Goal: Transaction & Acquisition: Purchase product/service

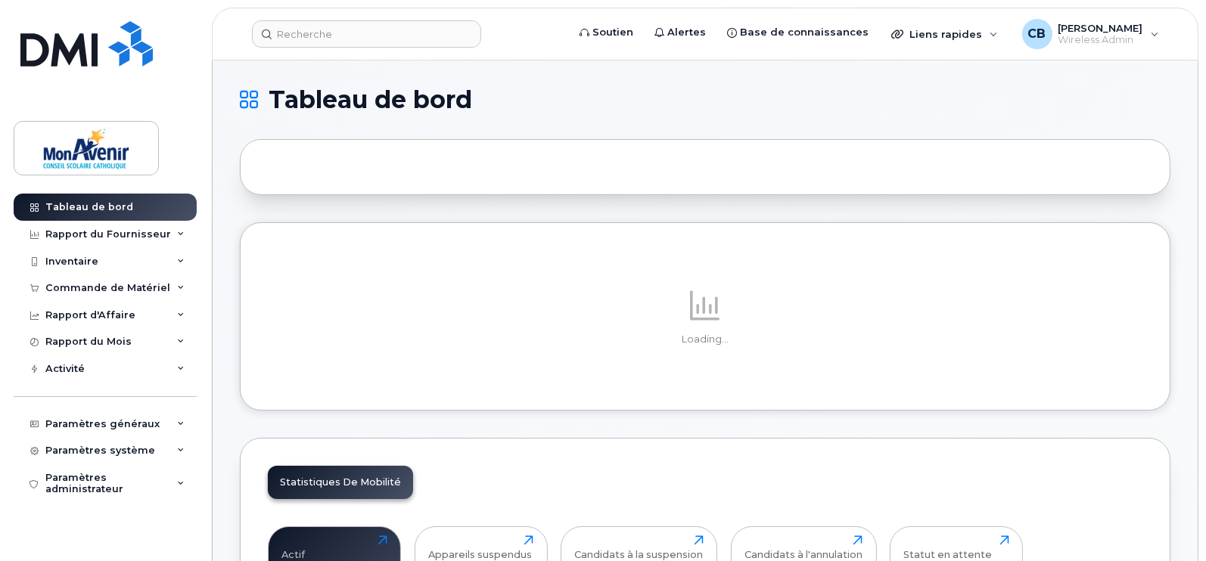
click at [145, 282] on div "Commande de Matériel" at bounding box center [107, 288] width 125 height 12
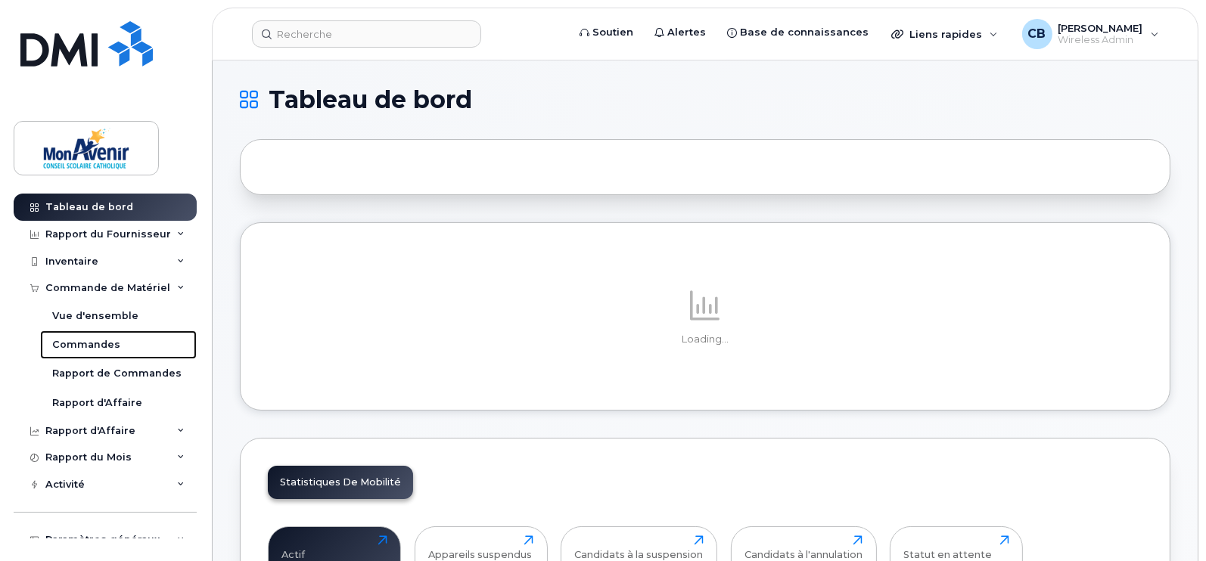
click at [85, 349] on div "Commandes" at bounding box center [86, 345] width 68 height 14
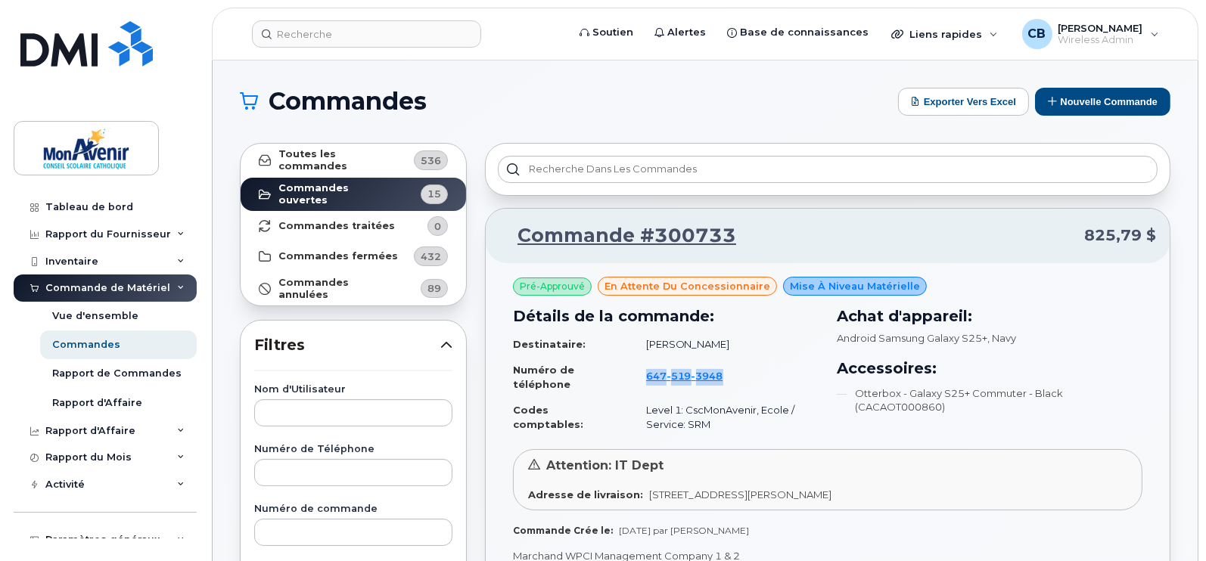
drag, startPoint x: 642, startPoint y: 362, endPoint x: 740, endPoint y: 378, distance: 99.6
click at [740, 378] on td "[PHONE_NUMBER]" at bounding box center [725, 377] width 186 height 40
copy span "[PHONE_NUMBER]"
click at [1093, 98] on button "Nouvelle commande" at bounding box center [1102, 102] width 135 height 28
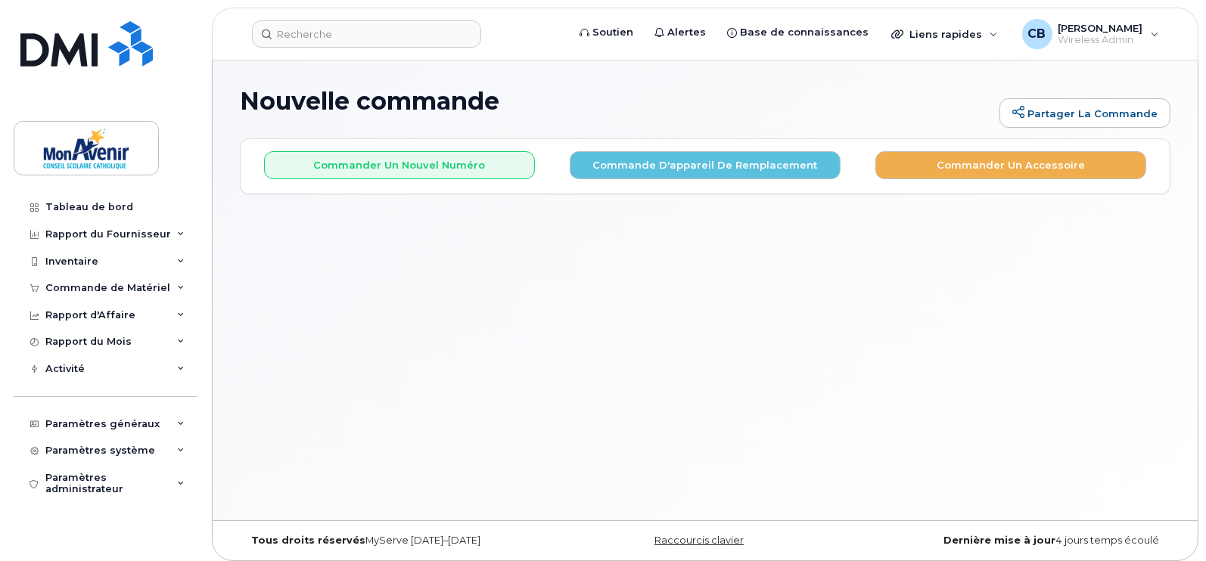
click at [788, 149] on div "Commander un nouvel numéro Commande d'appareil de remplacement Commander un acc…" at bounding box center [705, 159] width 929 height 40
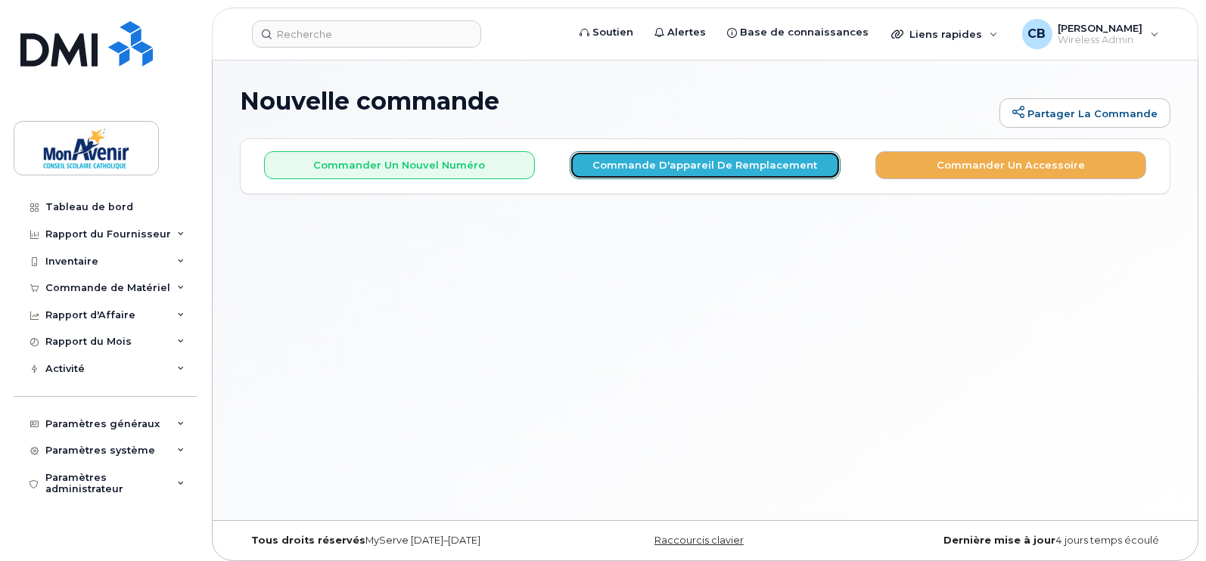
click at [738, 176] on button "Commande d'appareil de remplacement" at bounding box center [705, 165] width 271 height 28
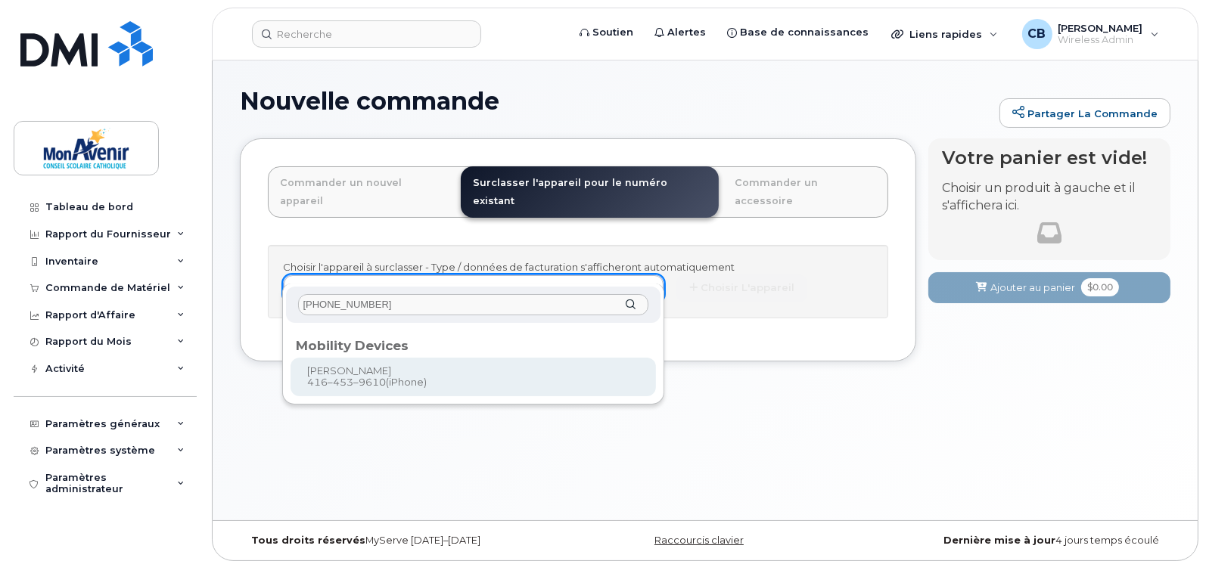
type input "416-453-9610"
type input "319000"
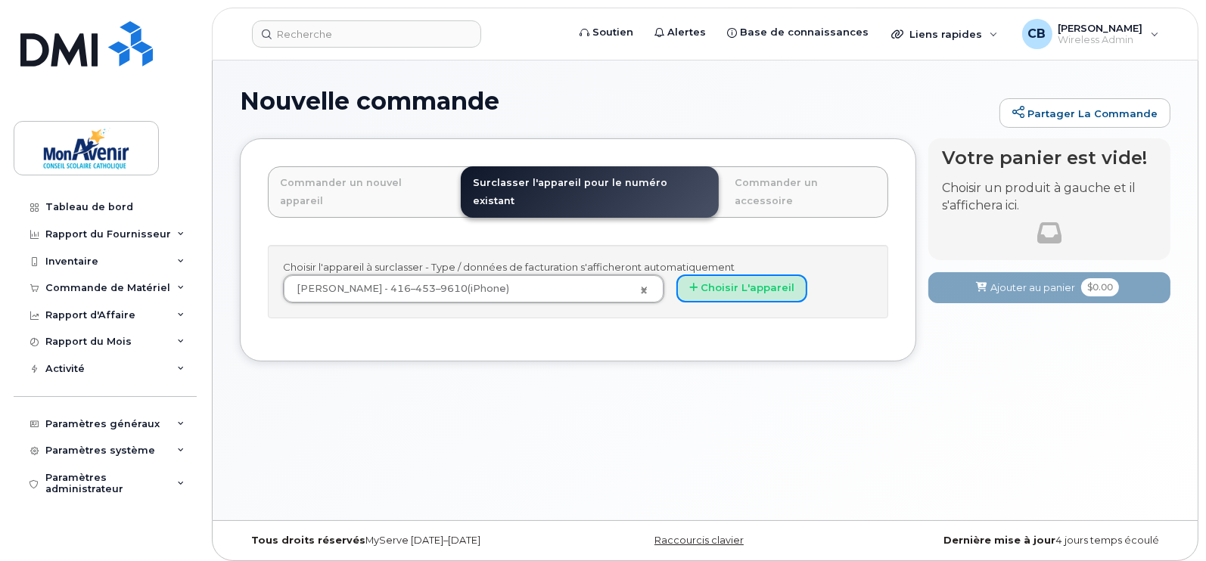
click at [759, 275] on button "Choisir l'appareil" at bounding box center [741, 289] width 131 height 28
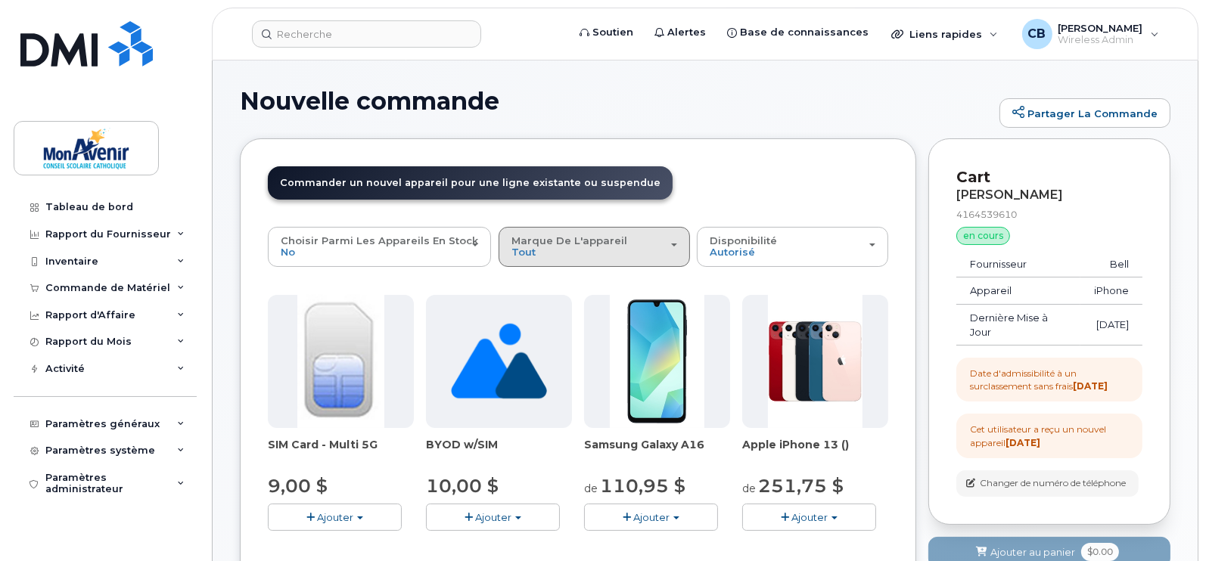
click at [656, 253] on div "Marque de l'appareil Tout Android iPhone Unknown" at bounding box center [594, 246] width 166 height 23
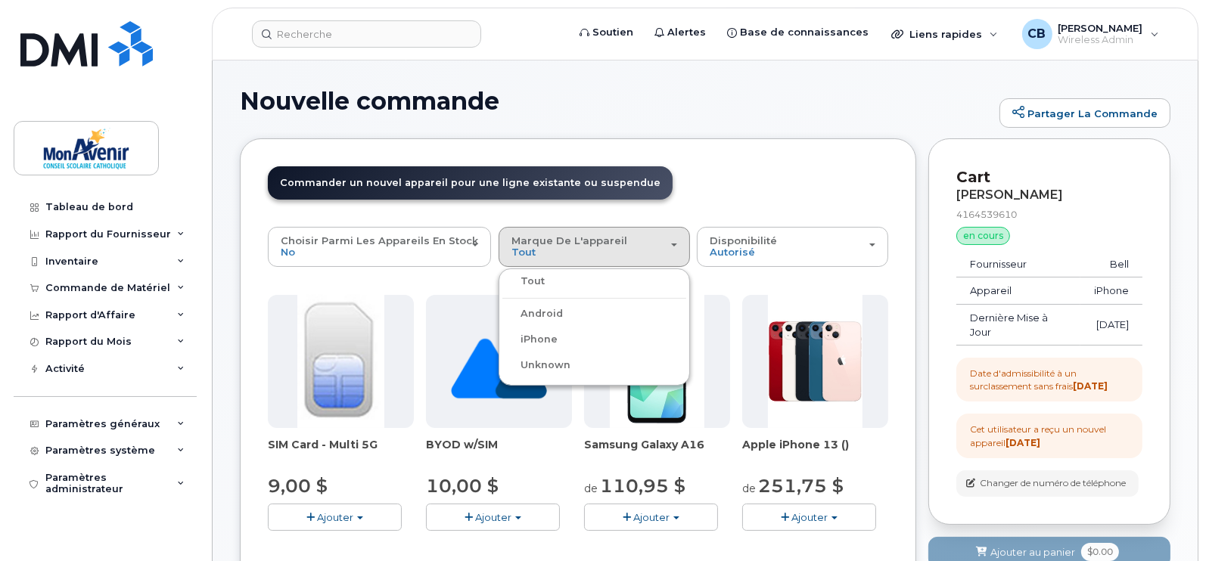
click at [534, 340] on label "iPhone" at bounding box center [529, 340] width 55 height 18
click at [0, 0] on input "iPhone" at bounding box center [0, 0] width 0 height 0
